Goal: Navigation & Orientation: Find specific page/section

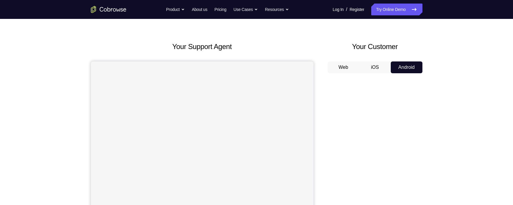
scroll to position [14, 0]
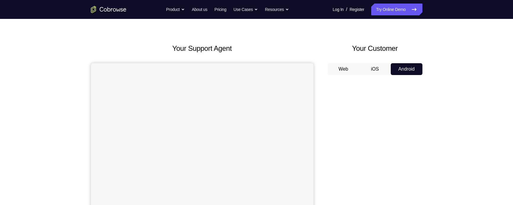
click at [375, 68] on button "iOS" at bounding box center [375, 69] width 32 height 12
click at [345, 63] on button "Web" at bounding box center [344, 69] width 32 height 12
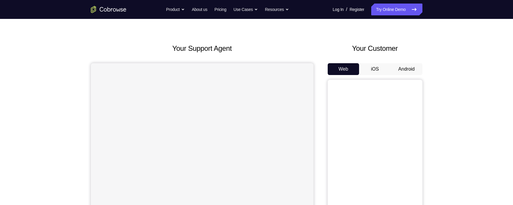
click at [410, 68] on button "Android" at bounding box center [407, 69] width 32 height 12
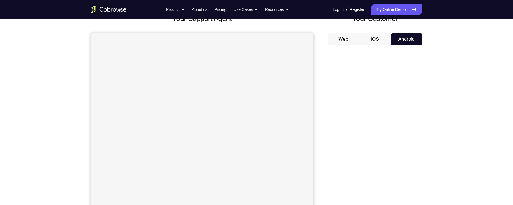
scroll to position [48, 0]
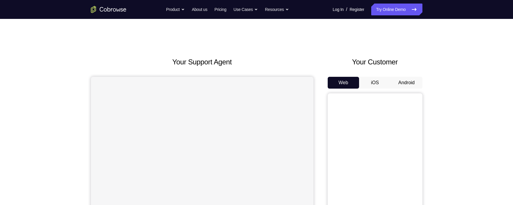
click at [407, 77] on button "Android" at bounding box center [407, 83] width 32 height 12
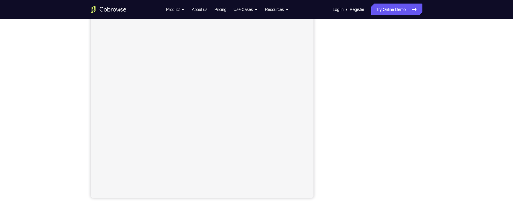
scroll to position [78, 0]
